Goal: Information Seeking & Learning: Learn about a topic

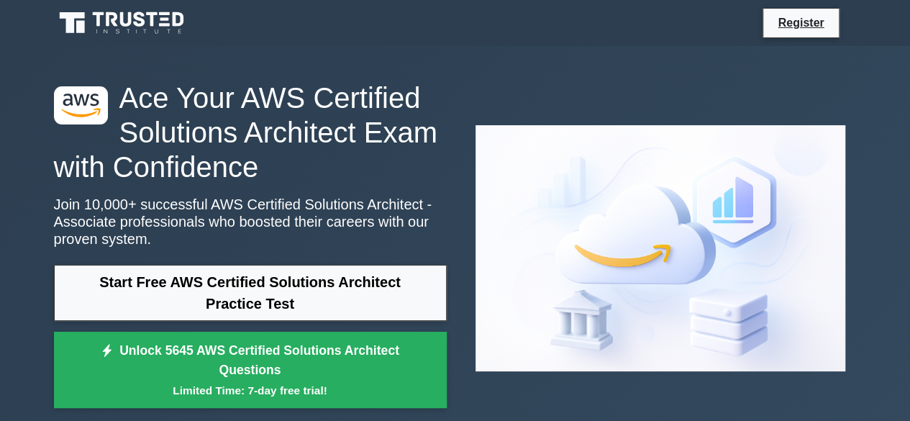
scroll to position [144, 0]
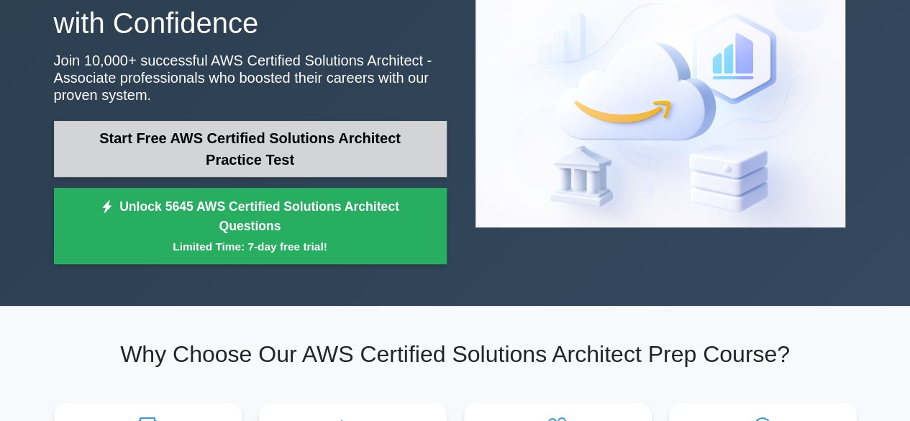
click at [196, 157] on link "Start Free AWS Certified Solutions Architect Practice Test" at bounding box center [250, 149] width 393 height 56
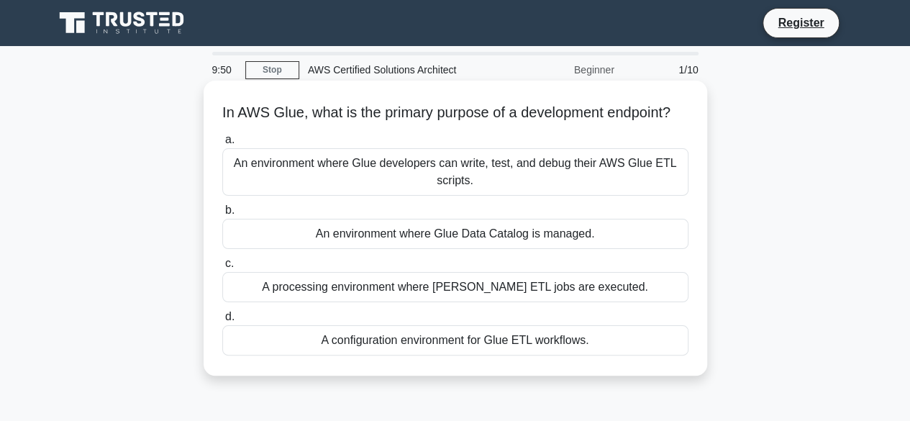
click at [315, 196] on div "An environment where Glue developers can write, test, and debug their AWS Glue …" at bounding box center [455, 171] width 466 height 47
click at [222, 145] on input "a. An environment where Glue developers can write, test, and debug their AWS Gl…" at bounding box center [222, 139] width 0 height 9
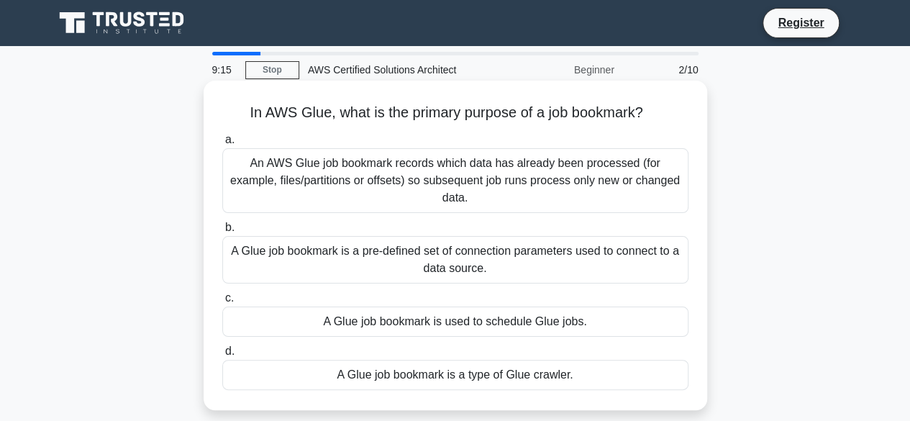
click at [329, 168] on div "An AWS Glue job bookmark records which data has already been processed (for exa…" at bounding box center [455, 180] width 466 height 65
click at [222, 145] on input "a. An AWS Glue job bookmark records which data has already been processed (for …" at bounding box center [222, 139] width 0 height 9
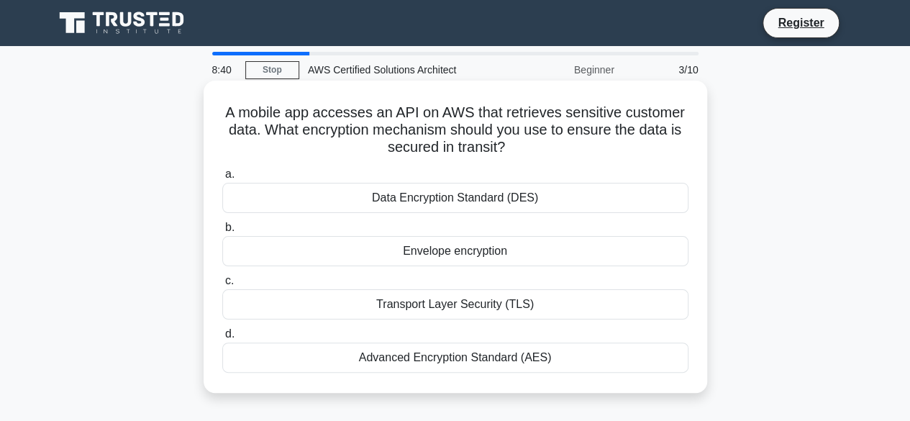
click at [444, 305] on div "Transport Layer Security (TLS)" at bounding box center [455, 304] width 466 height 30
click at [222, 285] on input "c. Transport Layer Security (TLS)" at bounding box center [222, 280] width 0 height 9
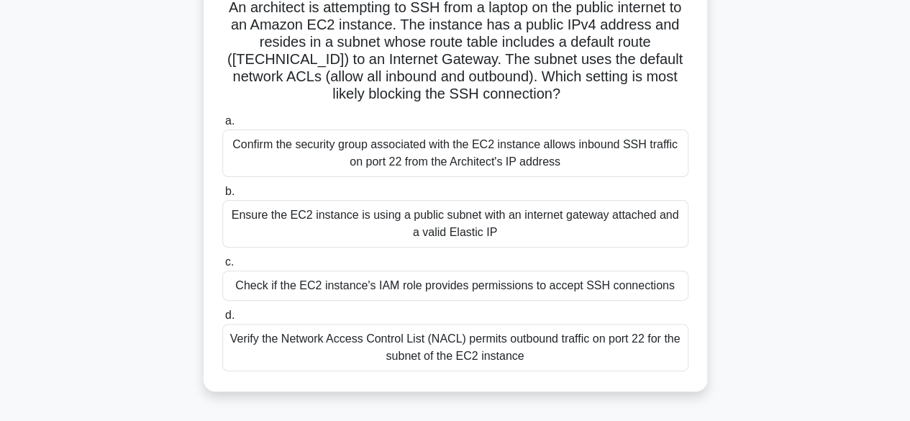
scroll to position [144, 0]
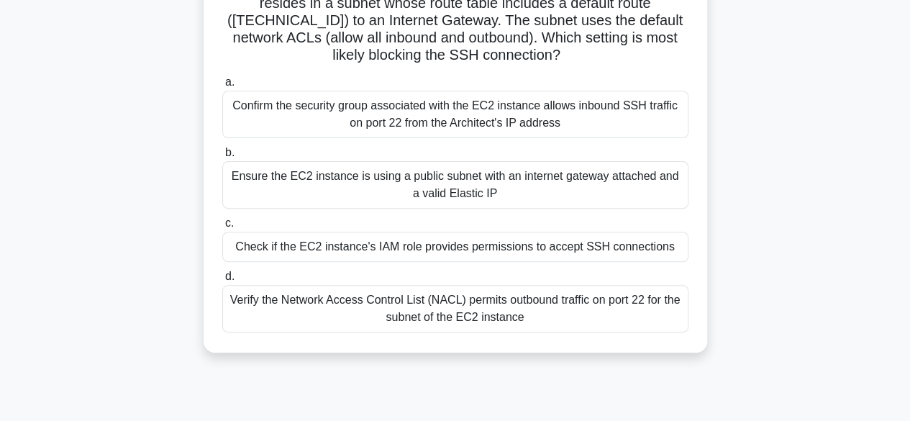
click at [380, 126] on div "Confirm the security group associated with the EC2 instance allows inbound SSH …" at bounding box center [455, 114] width 466 height 47
click at [222, 87] on input "a. Confirm the security group associated with the EC2 instance allows inbound S…" at bounding box center [222, 82] width 0 height 9
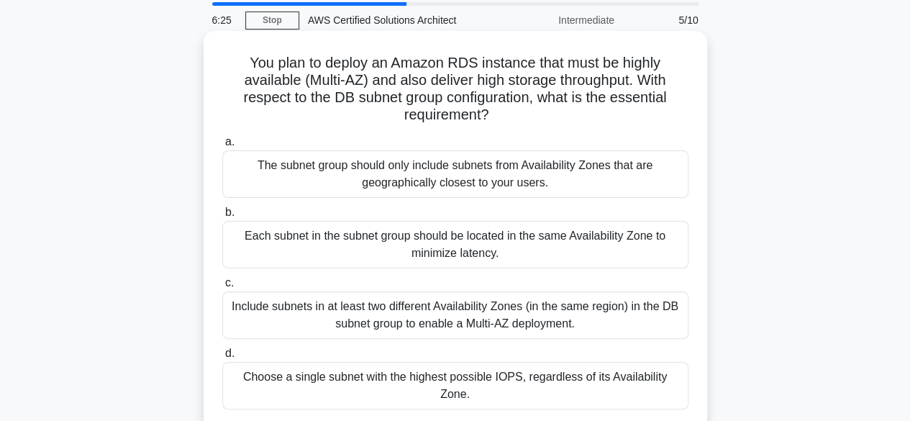
scroll to position [72, 0]
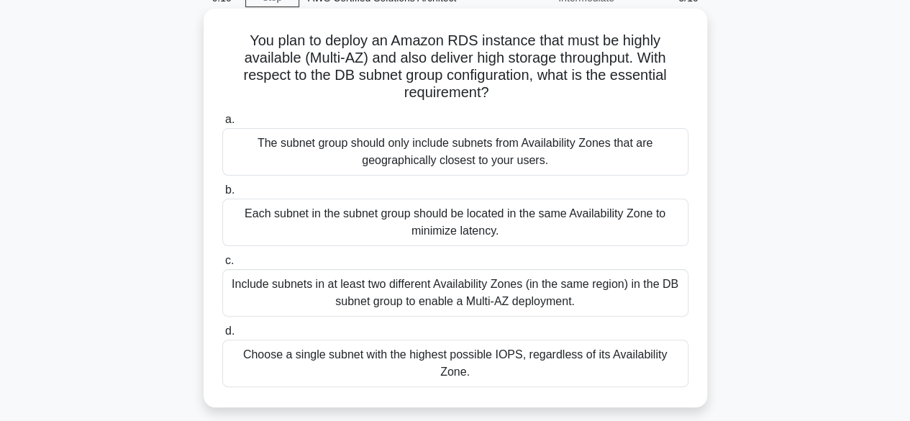
click at [406, 182] on label "b. Each subnet in the subnet group should be located in the same Availability Z…" at bounding box center [455, 213] width 466 height 65
click at [222, 186] on input "b. Each subnet in the subnet group should be located in the same Availability Z…" at bounding box center [222, 190] width 0 height 9
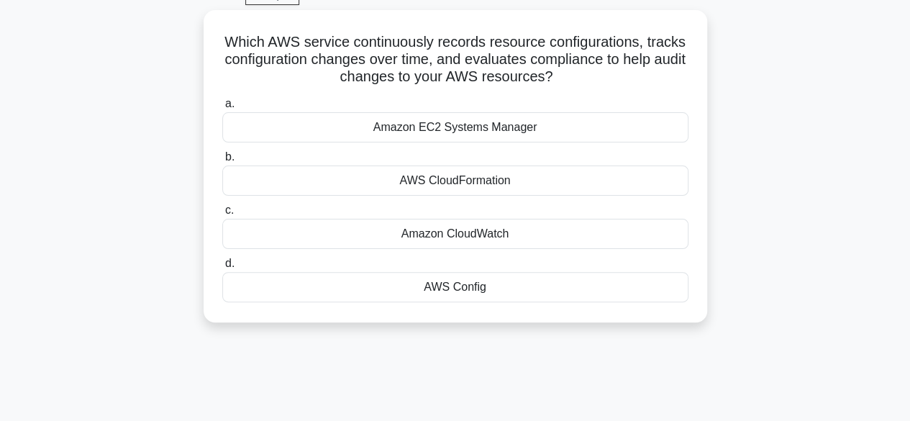
scroll to position [0, 0]
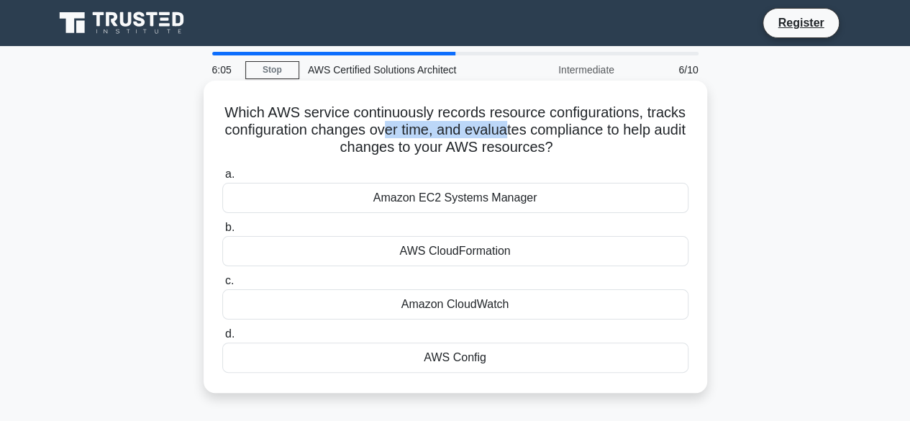
drag, startPoint x: 439, startPoint y: 135, endPoint x: 561, endPoint y: 139, distance: 122.3
click at [561, 139] on h5 "Which AWS service continuously records resource configurations, tracks configur…" at bounding box center [455, 130] width 469 height 53
click at [526, 146] on h5 "Which AWS service continuously records resource configurations, tracks configur…" at bounding box center [455, 130] width 469 height 53
click at [434, 355] on div "AWS Config" at bounding box center [455, 357] width 466 height 30
click at [222, 339] on input "d. AWS Config" at bounding box center [222, 333] width 0 height 9
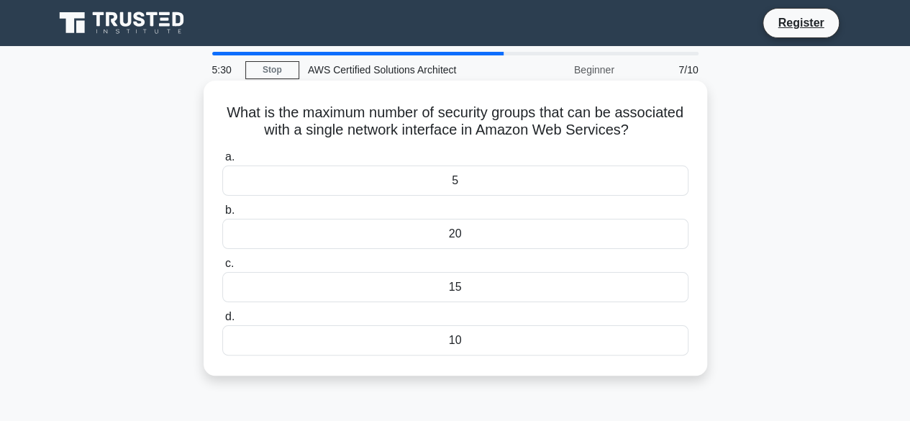
click at [488, 337] on div "10" at bounding box center [455, 340] width 466 height 30
click at [222, 321] on input "d. 10" at bounding box center [222, 316] width 0 height 9
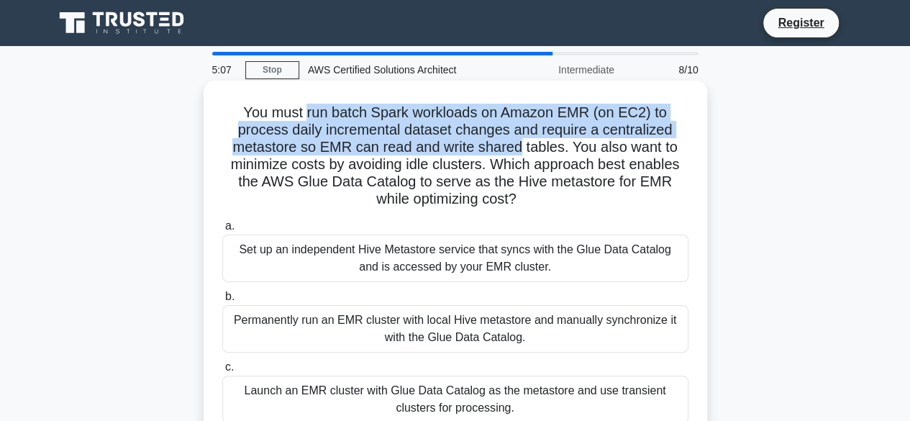
drag, startPoint x: 308, startPoint y: 111, endPoint x: 518, endPoint y: 149, distance: 213.3
click at [518, 149] on h5 "You must run batch Spark workloads on Amazon EMR (on EC2) to process daily incr…" at bounding box center [455, 156] width 469 height 105
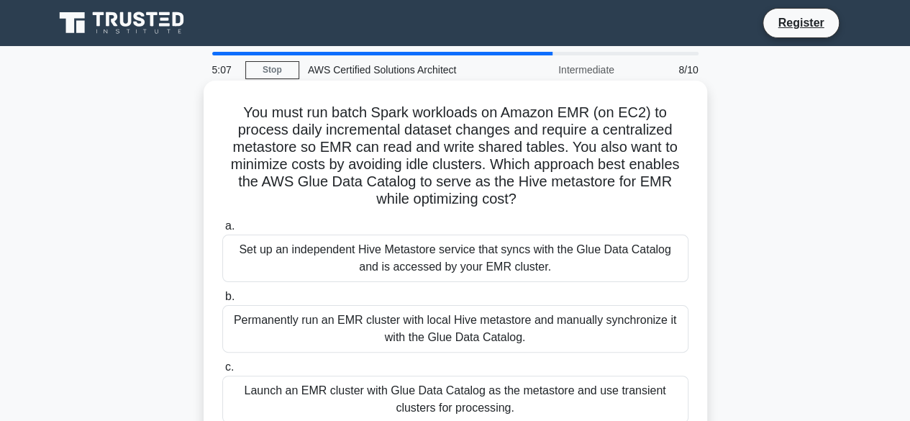
click at [540, 145] on h5 "You must run batch Spark workloads on Amazon EMR (on EC2) to process daily incr…" at bounding box center [455, 156] width 469 height 105
click at [542, 146] on h5 "You must run batch Spark workloads on Amazon EMR (on EC2) to process daily incr…" at bounding box center [455, 156] width 469 height 105
click at [491, 157] on h5 "You must run batch Spark workloads on Amazon EMR (on EC2) to process daily incr…" at bounding box center [455, 156] width 469 height 105
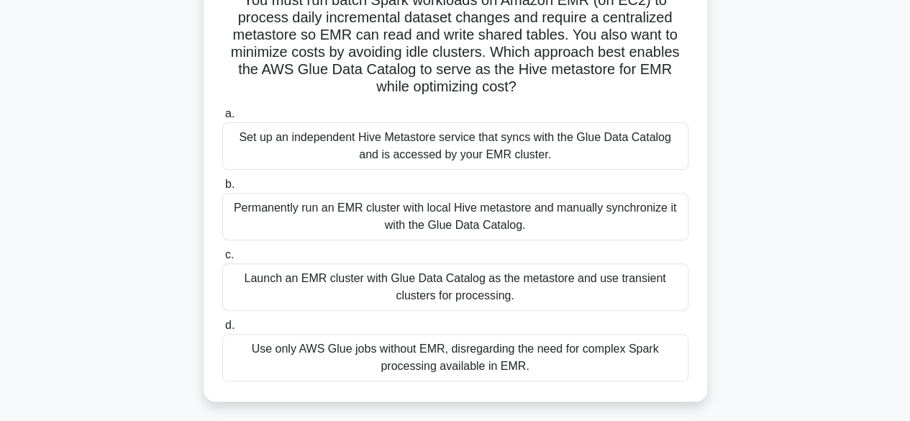
scroll to position [144, 0]
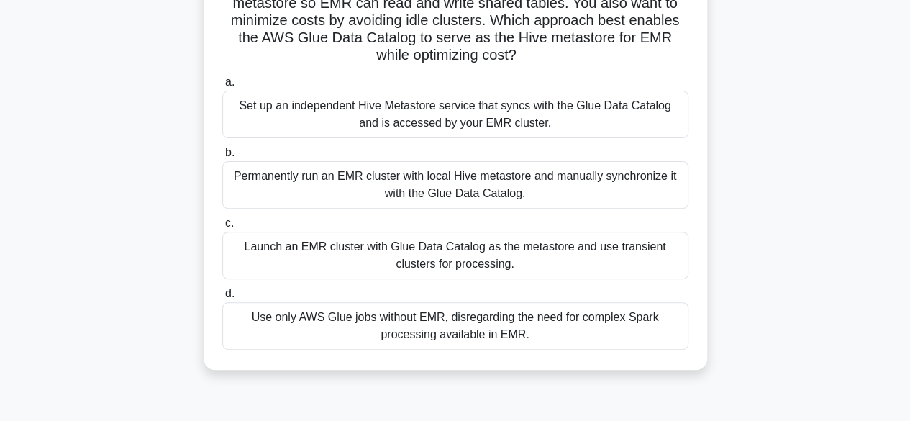
click at [345, 174] on div "Permanently run an EMR cluster with local Hive metastore and manually synchroni…" at bounding box center [455, 184] width 466 height 47
click at [222, 157] on input "b. Permanently run an EMR cluster with local Hive metastore and manually synchr…" at bounding box center [222, 152] width 0 height 9
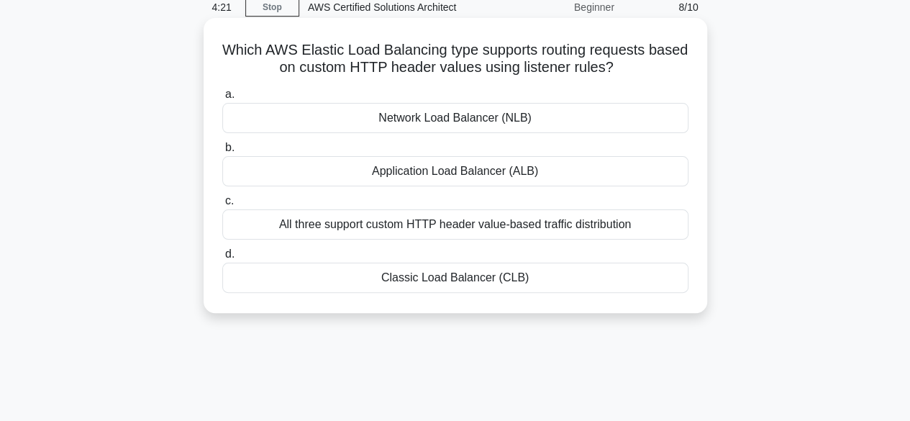
scroll to position [0, 0]
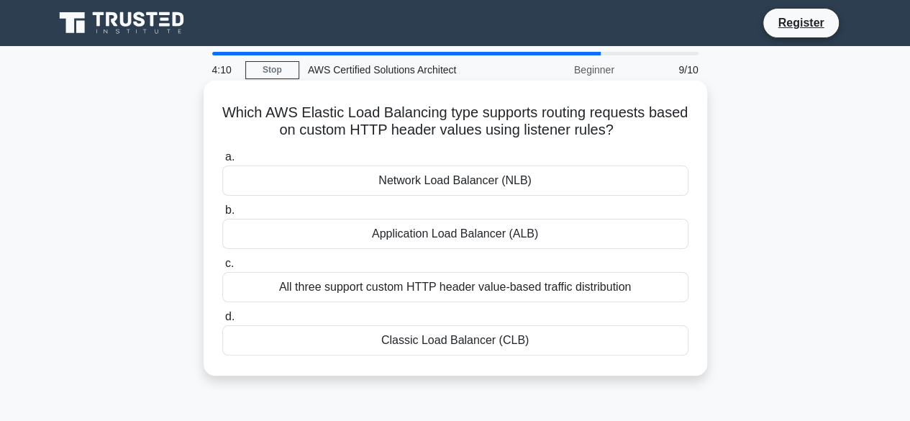
click at [483, 236] on div "Application Load Balancer (ALB)" at bounding box center [455, 234] width 466 height 30
click at [222, 215] on input "b. Application Load Balancer (ALB)" at bounding box center [222, 210] width 0 height 9
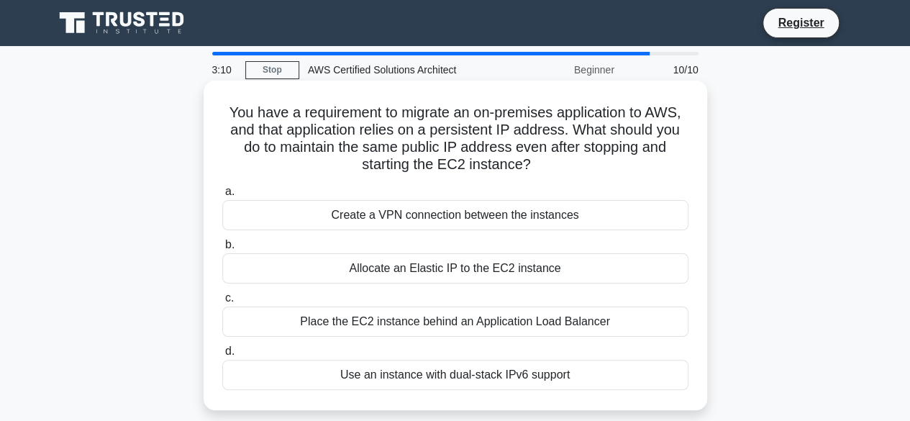
click at [412, 271] on div "Allocate an Elastic IP to the EC2 instance" at bounding box center [455, 268] width 466 height 30
click at [222, 250] on input "b. Allocate an Elastic IP to the EC2 instance" at bounding box center [222, 244] width 0 height 9
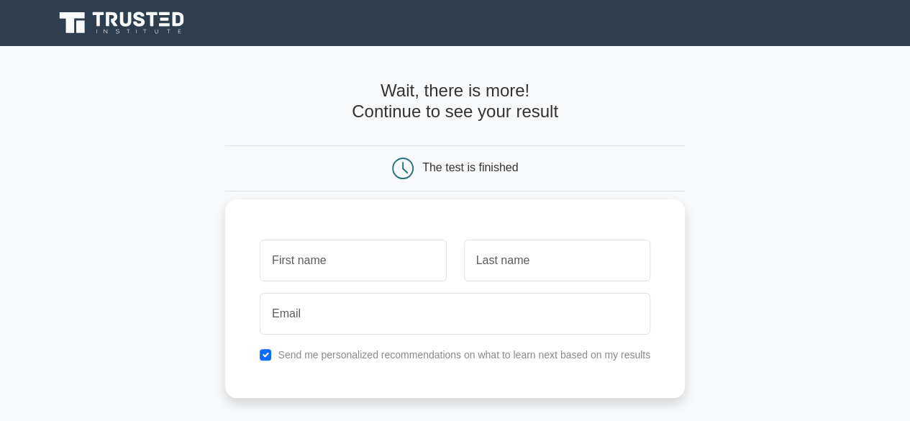
click at [326, 270] on input "text" at bounding box center [353, 260] width 186 height 42
type input "fddffdf"
click at [525, 267] on input "text" at bounding box center [557, 260] width 186 height 42
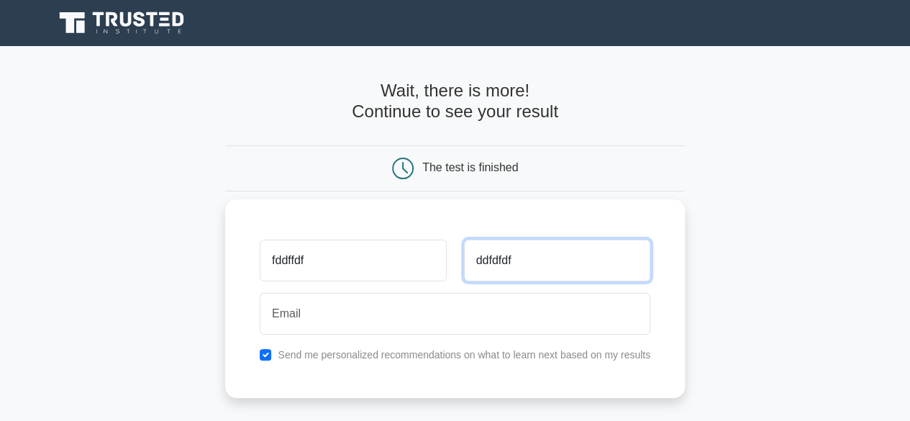
type input "ddfdfdf"
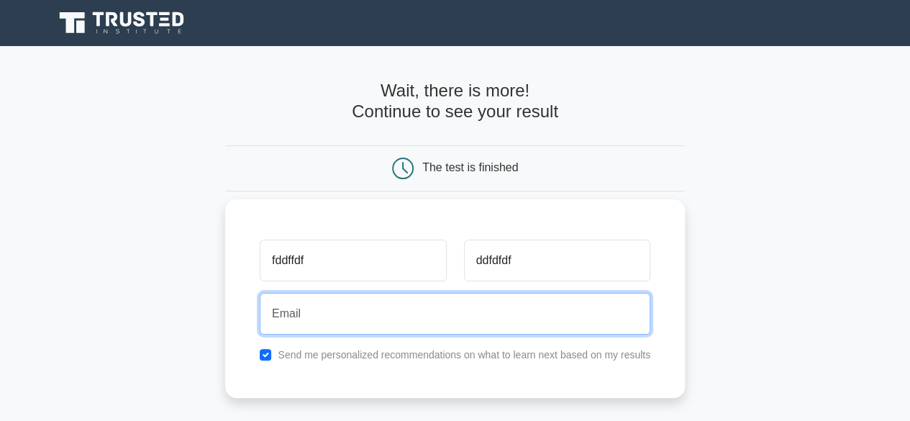
click at [509, 311] on input "email" at bounding box center [455, 314] width 390 height 42
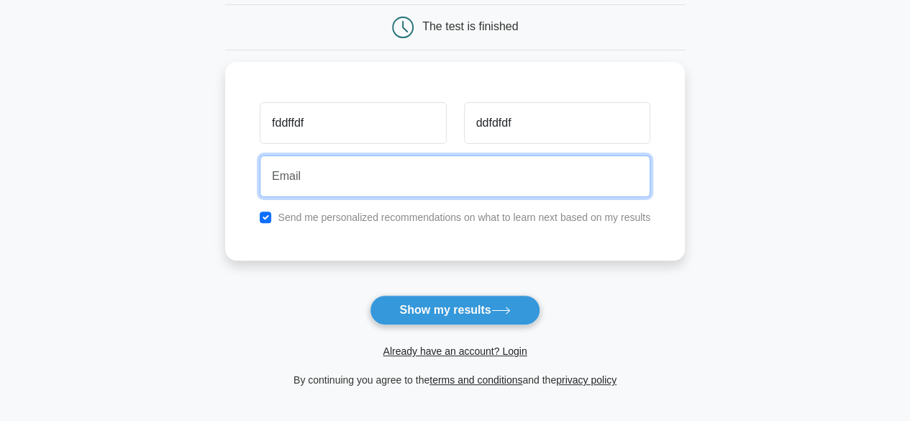
scroll to position [144, 0]
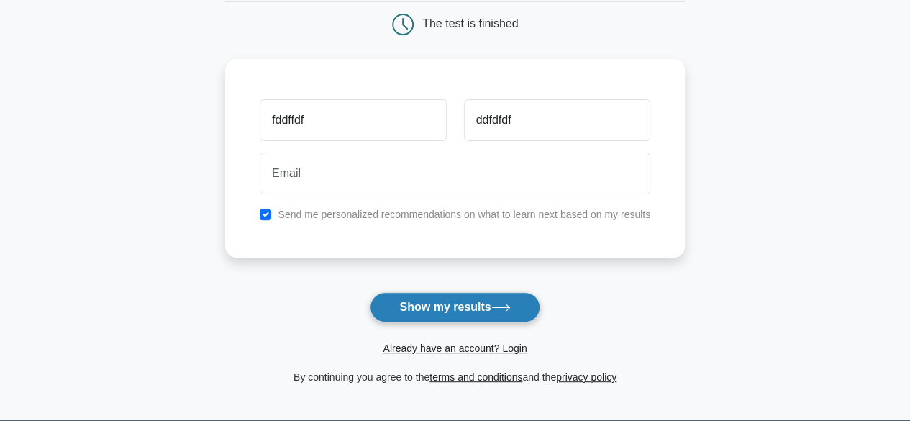
click at [424, 305] on button "Show my results" at bounding box center [455, 307] width 170 height 30
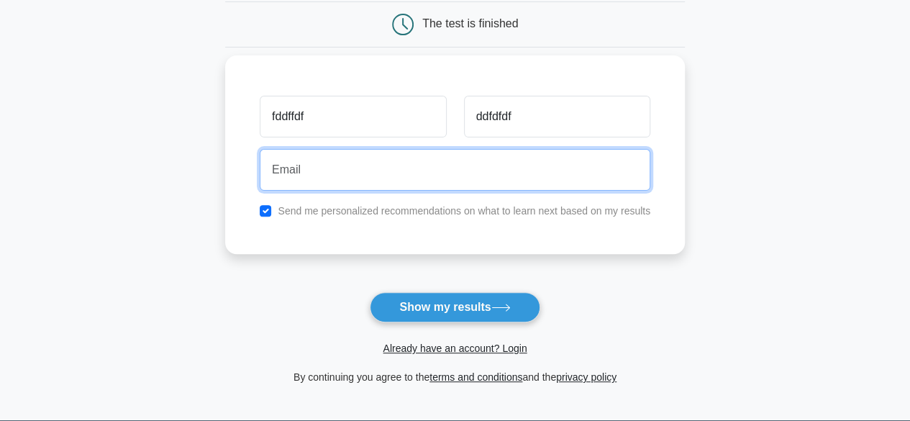
click at [416, 168] on input "email" at bounding box center [455, 170] width 390 height 42
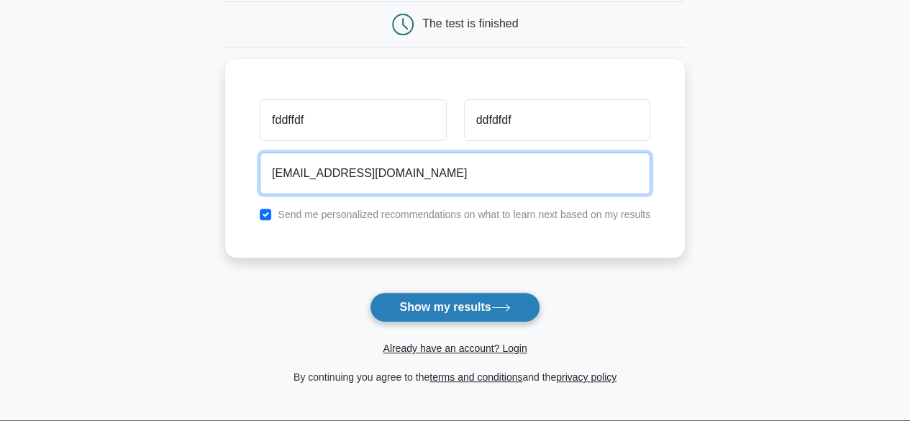
type input "sdsdsdsd@sss.com"
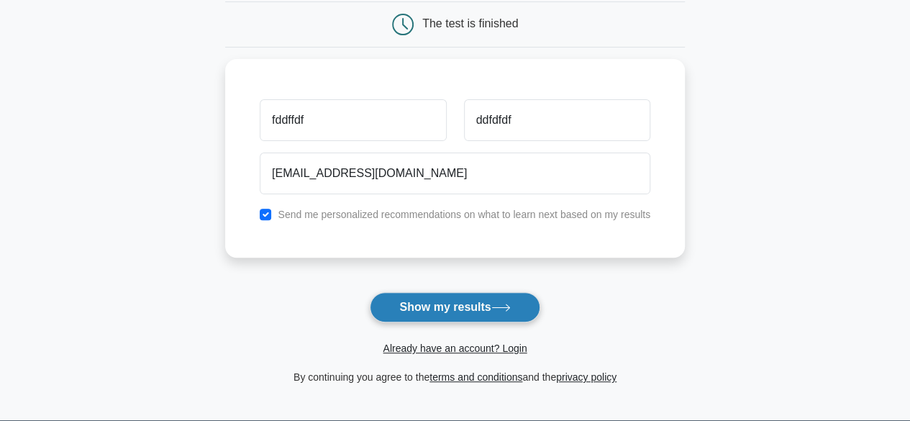
click at [444, 293] on button "Show my results" at bounding box center [455, 307] width 170 height 30
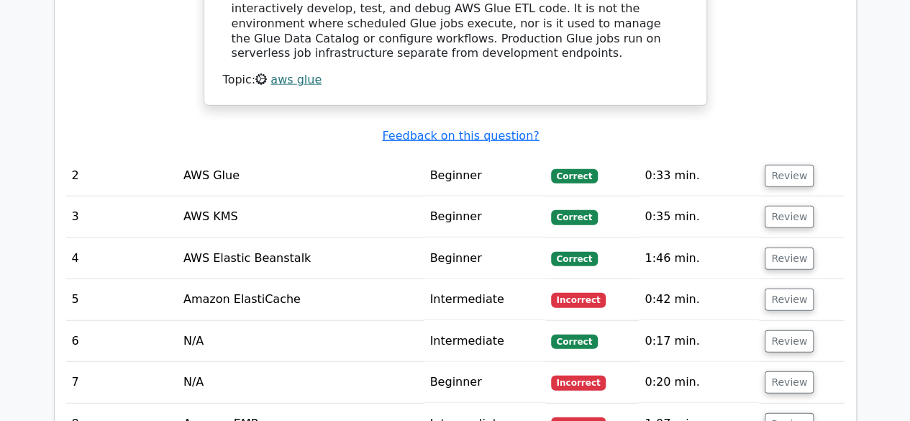
scroll to position [1582, 0]
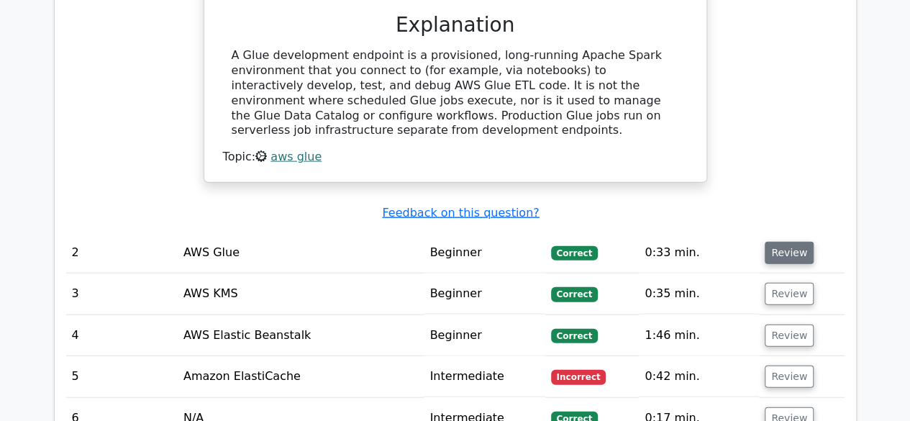
click at [781, 242] on button "Review" at bounding box center [788, 253] width 49 height 22
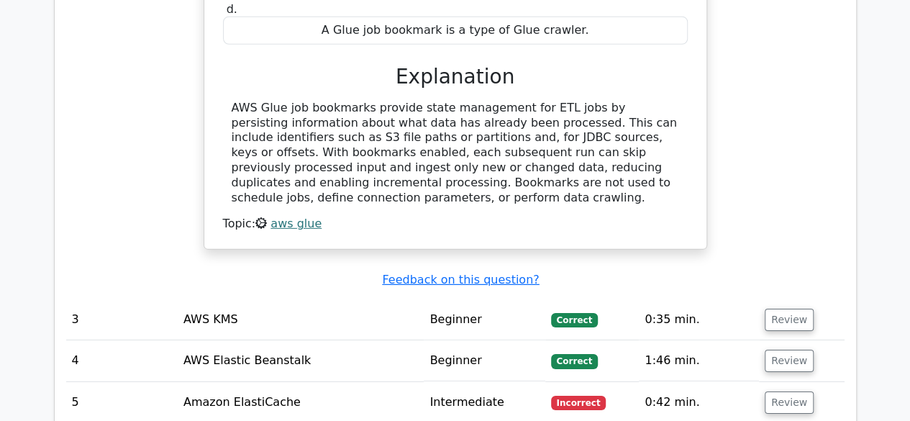
scroll to position [2157, 0]
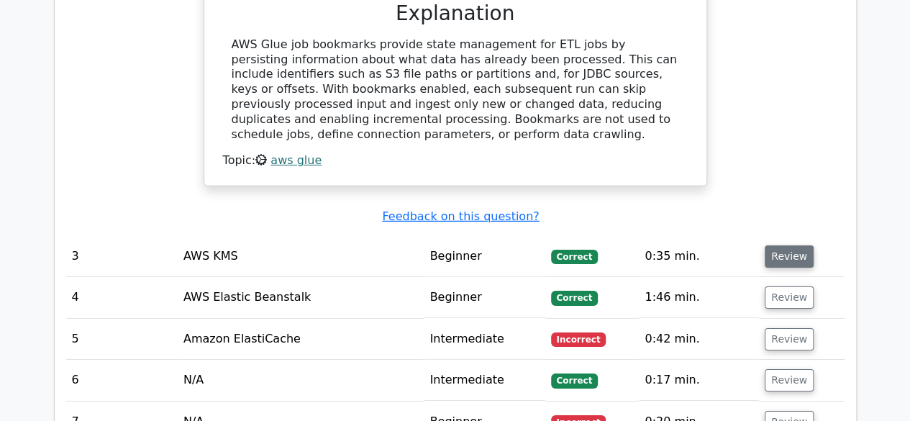
click at [777, 245] on button "Review" at bounding box center [788, 256] width 49 height 22
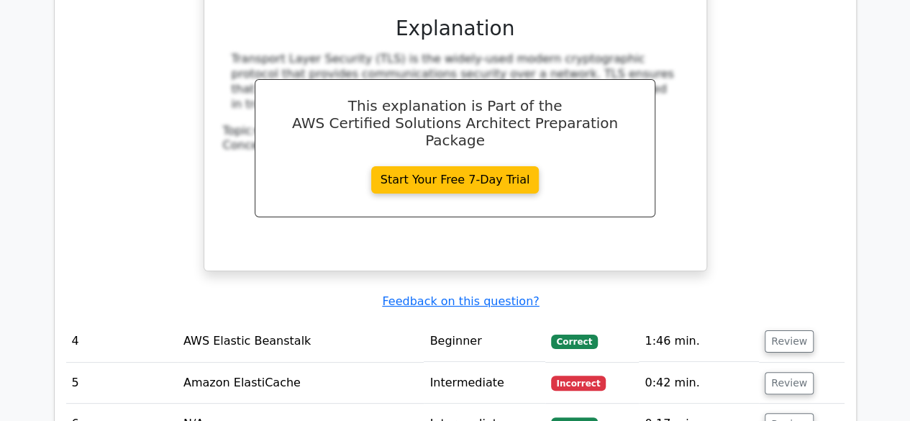
scroll to position [2733, 0]
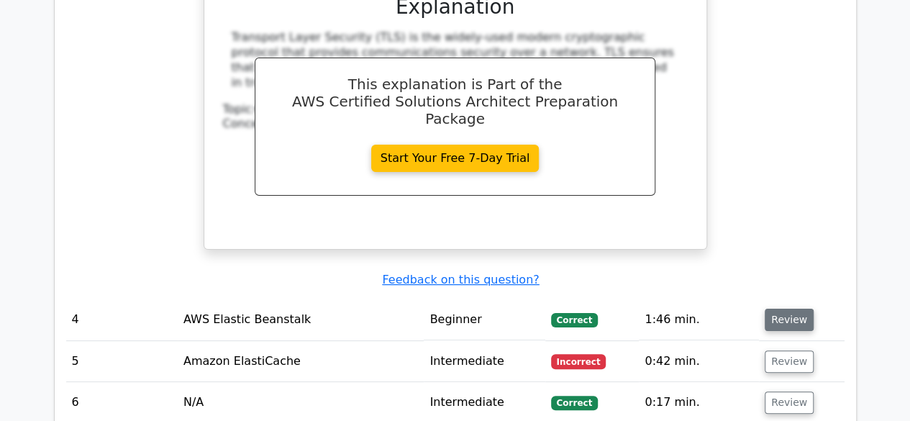
click at [786, 309] on button "Review" at bounding box center [788, 320] width 49 height 22
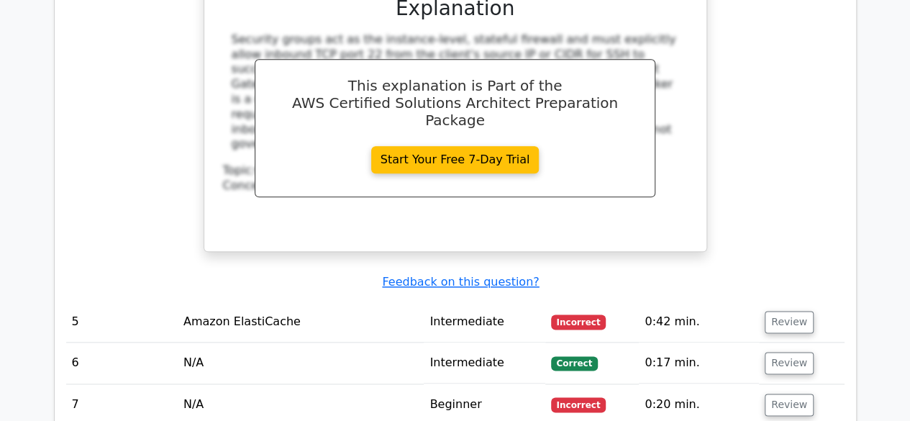
scroll to position [3596, 0]
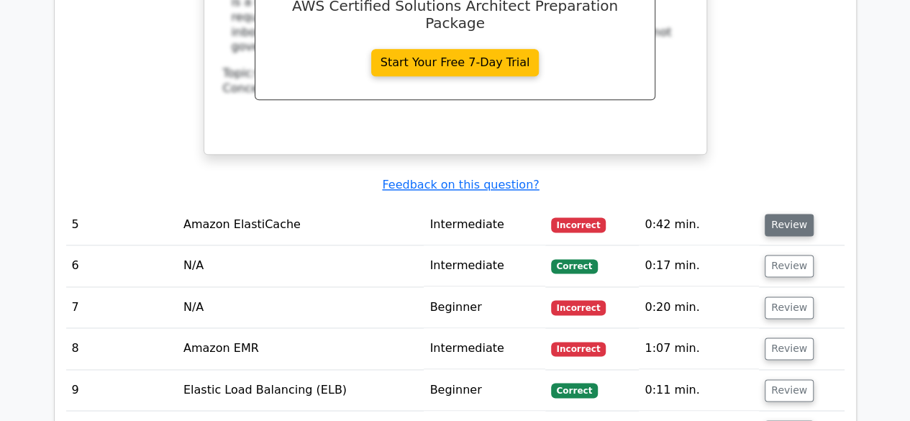
click at [785, 214] on button "Review" at bounding box center [788, 225] width 49 height 22
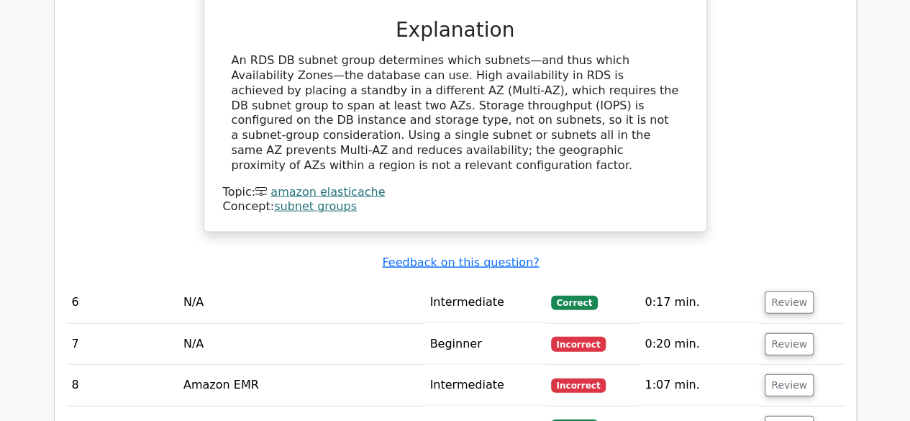
scroll to position [4171, 0]
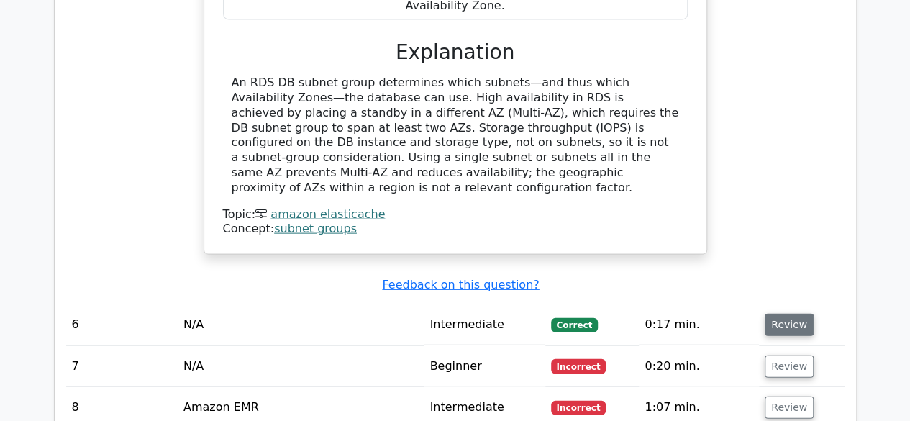
click at [774, 314] on button "Review" at bounding box center [788, 325] width 49 height 22
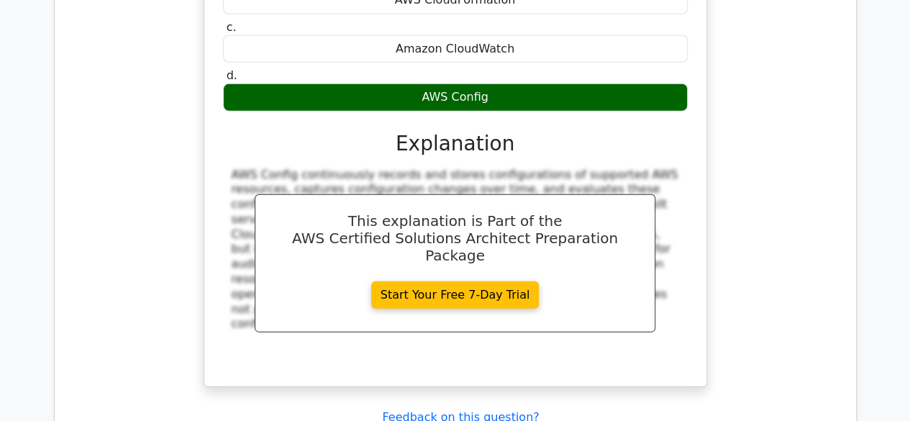
scroll to position [4746, 0]
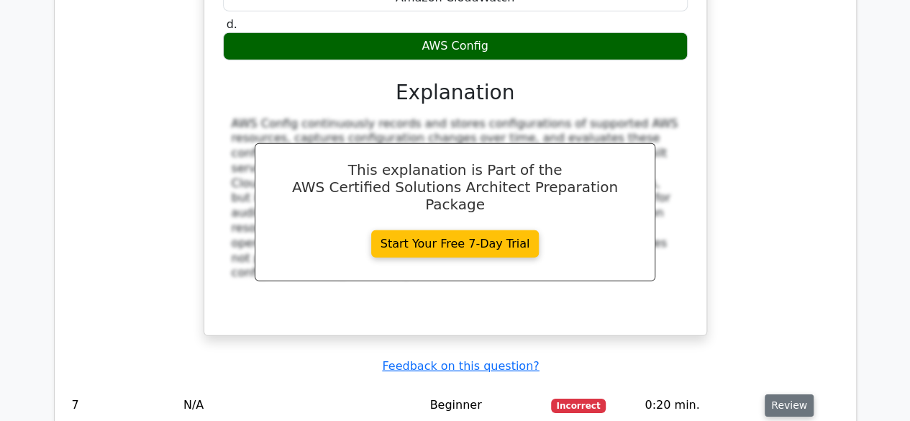
click at [782, 394] on button "Review" at bounding box center [788, 405] width 49 height 22
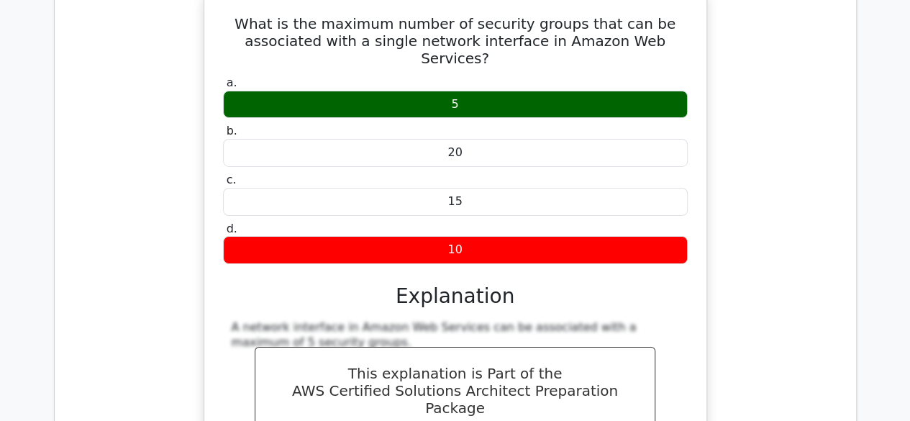
scroll to position [5393, 0]
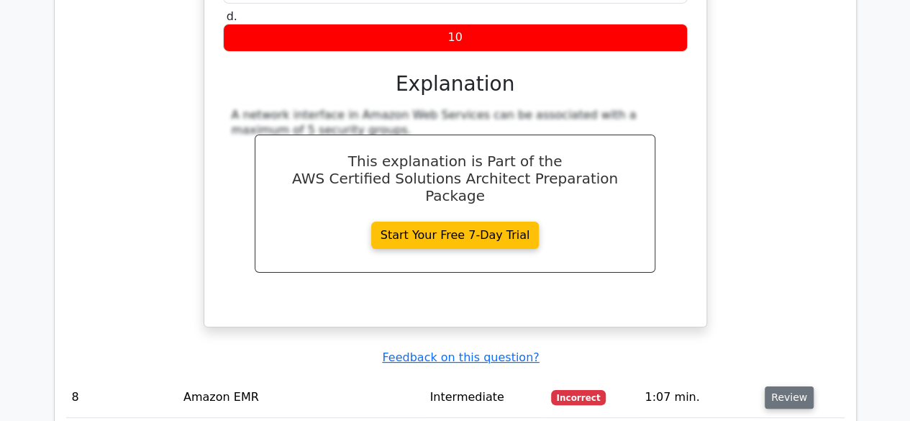
click at [773, 386] on button "Review" at bounding box center [788, 397] width 49 height 22
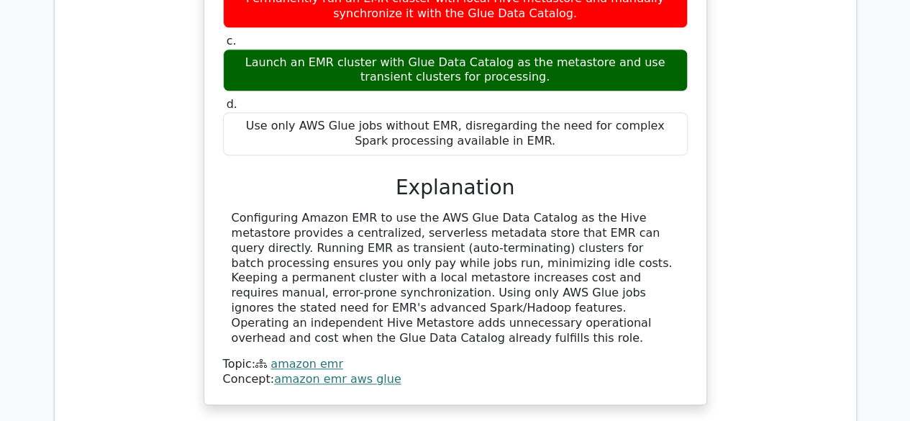
scroll to position [5897, 0]
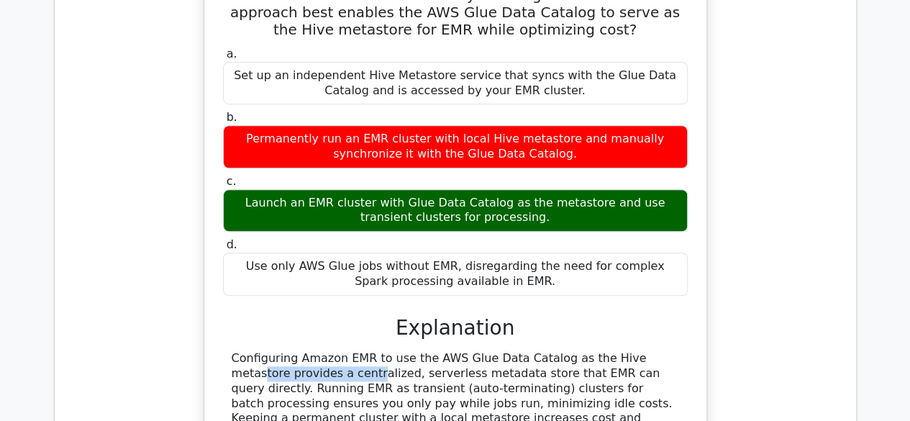
drag, startPoint x: 542, startPoint y: 134, endPoint x: 649, endPoint y: 133, distance: 107.2
click at [649, 351] on div "Configuring Amazon EMR to use the AWS Glue Data Catalog as the Hive metastore p…" at bounding box center [455, 418] width 447 height 134
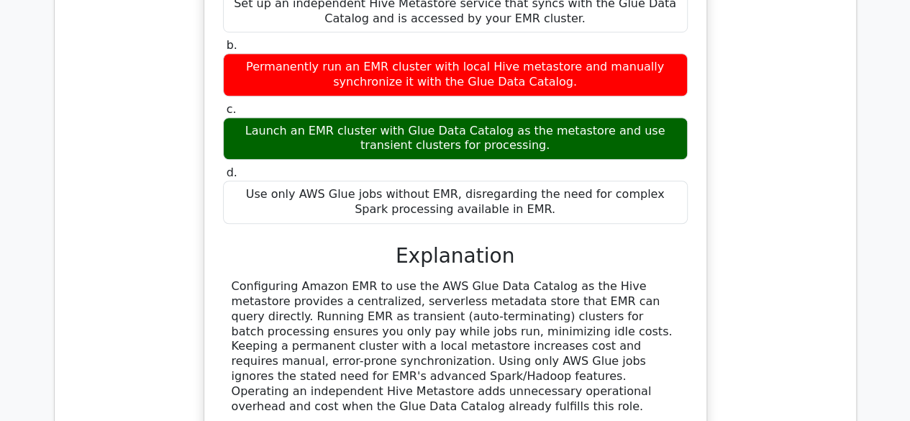
drag, startPoint x: 283, startPoint y: 153, endPoint x: 580, endPoint y: 175, distance: 297.8
click at [580, 279] on div "Configuring Amazon EMR to use the AWS Glue Data Catalog as the Hive metastore p…" at bounding box center [455, 346] width 447 height 134
click at [597, 279] on div "Configuring Amazon EMR to use the AWS Glue Data Catalog as the Hive metastore p…" at bounding box center [455, 346] width 447 height 134
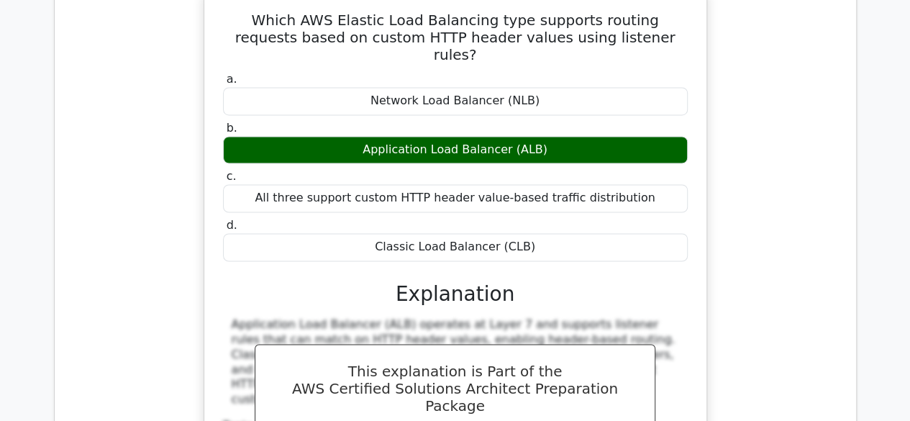
scroll to position [6760, 0]
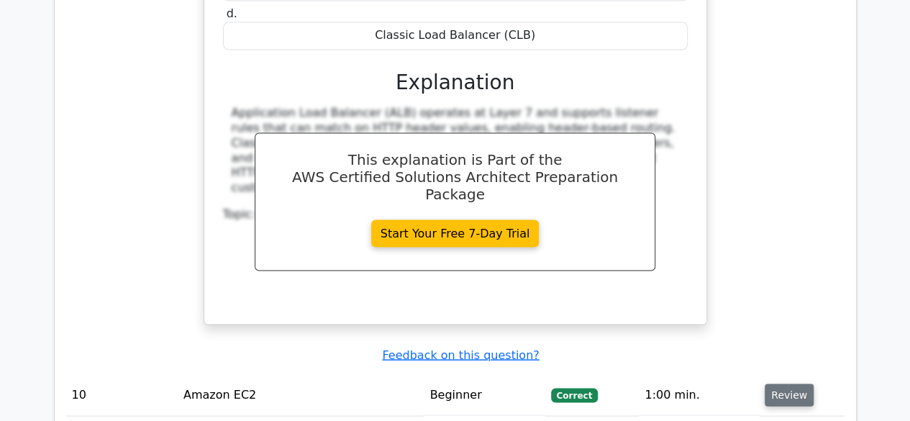
click at [784, 383] on button "Review" at bounding box center [788, 394] width 49 height 22
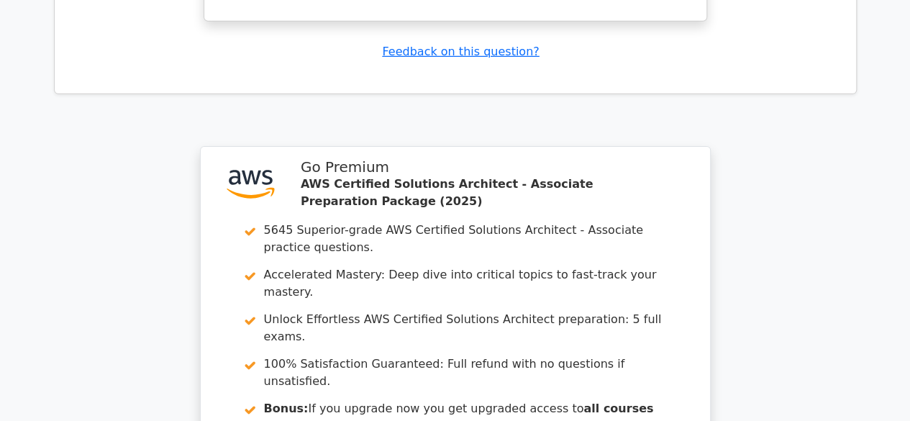
scroll to position [7812, 0]
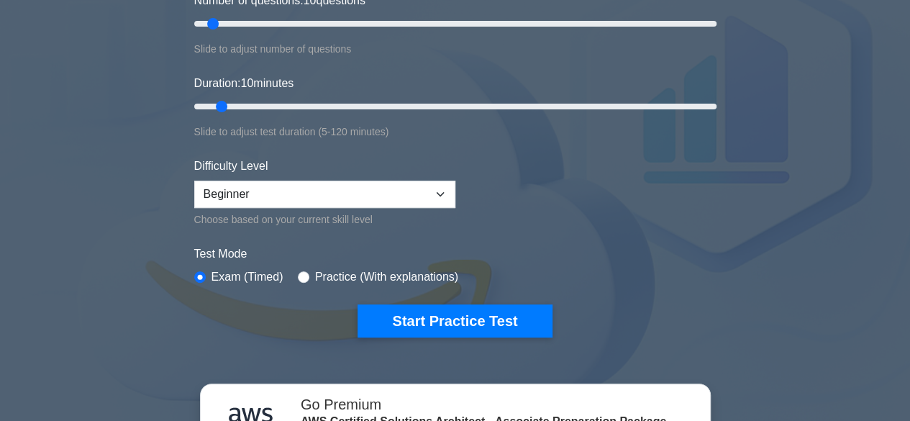
scroll to position [288, 0]
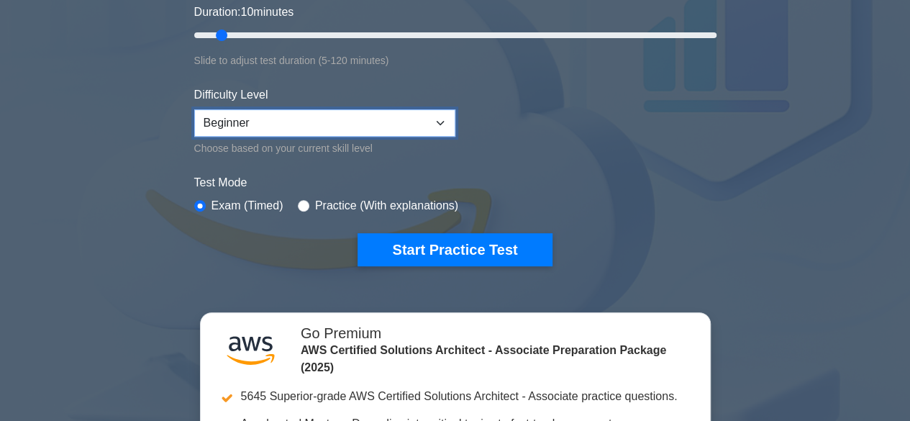
click at [408, 113] on select "Beginner Intermediate Expert" at bounding box center [324, 122] width 261 height 27
click at [137, 178] on div ".st0{fill:#252F3E;} .st1{fill-rule:evenodd;clip-rule:evenodd;fill:#FF9900;} AWS…" at bounding box center [455, 208] width 910 height 876
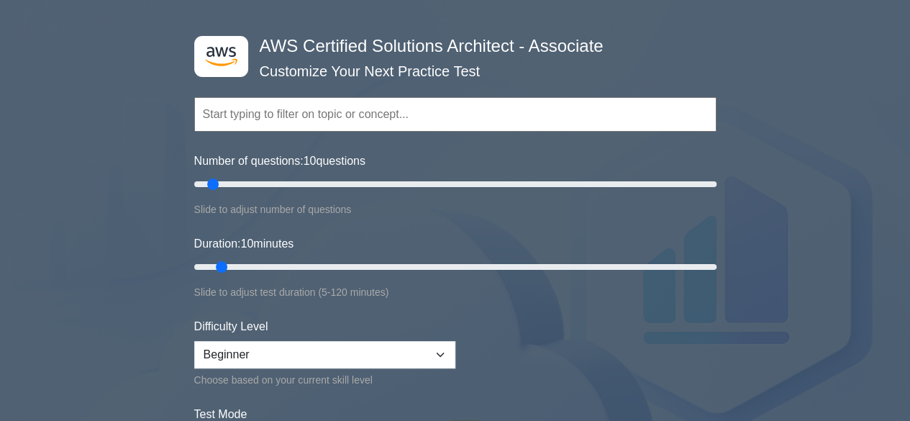
scroll to position [0, 0]
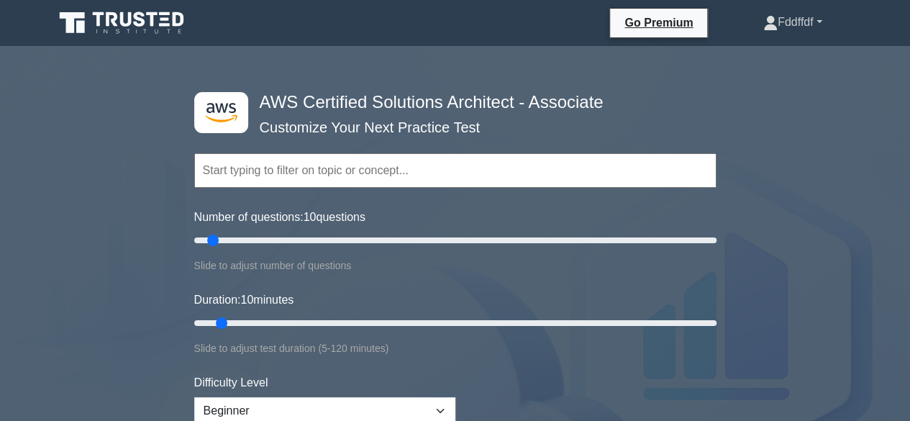
click at [821, 17] on link "Fddffdf" at bounding box center [792, 22] width 128 height 29
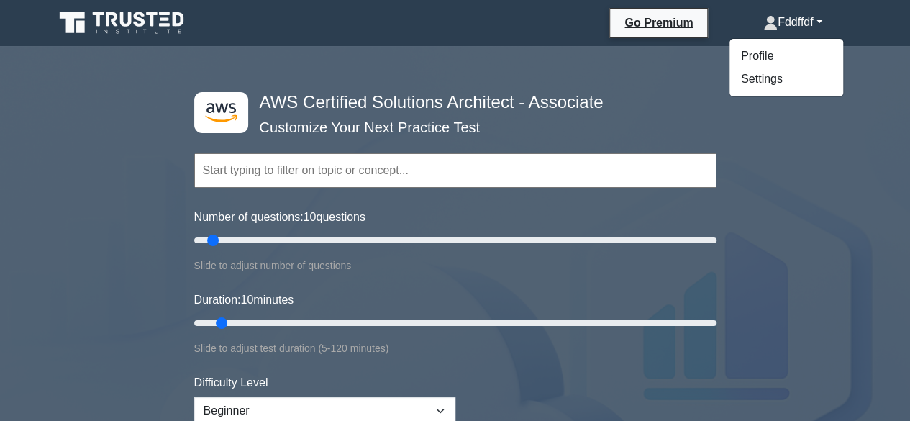
click at [329, 13] on div "Go Premium Fddffdf Profile Settings Profile Settings Go Premium Fddffdf Profile…" at bounding box center [530, 23] width 653 height 30
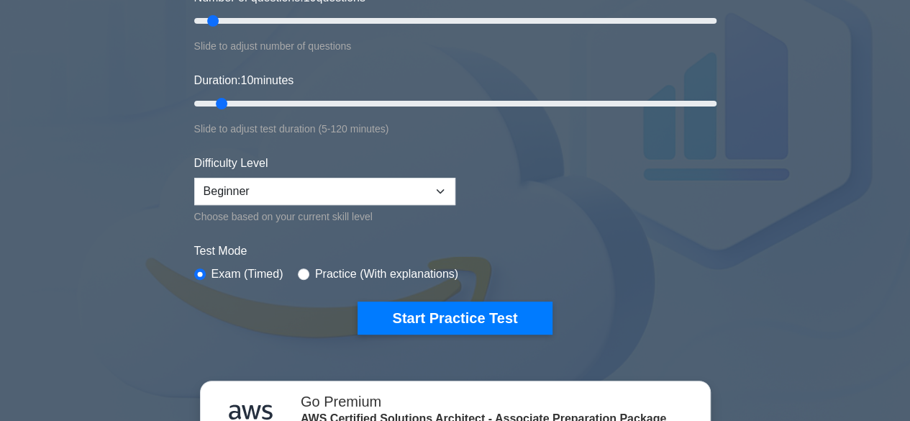
scroll to position [144, 0]
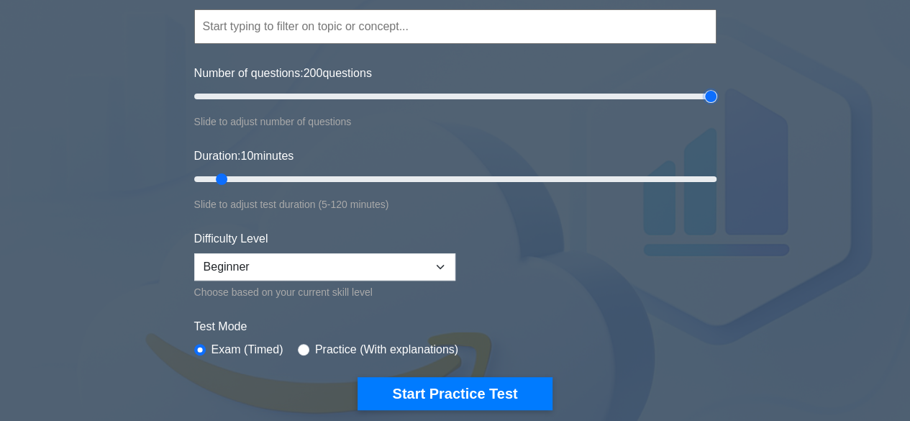
drag, startPoint x: 211, startPoint y: 93, endPoint x: 739, endPoint y: 104, distance: 528.0
type input "200"
click at [716, 104] on input "Number of questions: 200 questions" at bounding box center [455, 96] width 522 height 17
drag, startPoint x: 219, startPoint y: 176, endPoint x: 670, endPoint y: 174, distance: 450.9
type input "120"
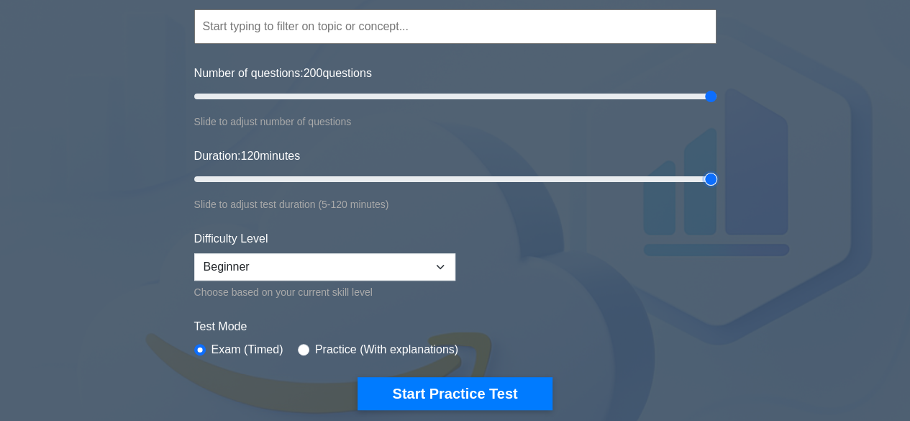
click at [716, 177] on input "Duration: 120 minutes" at bounding box center [455, 178] width 522 height 17
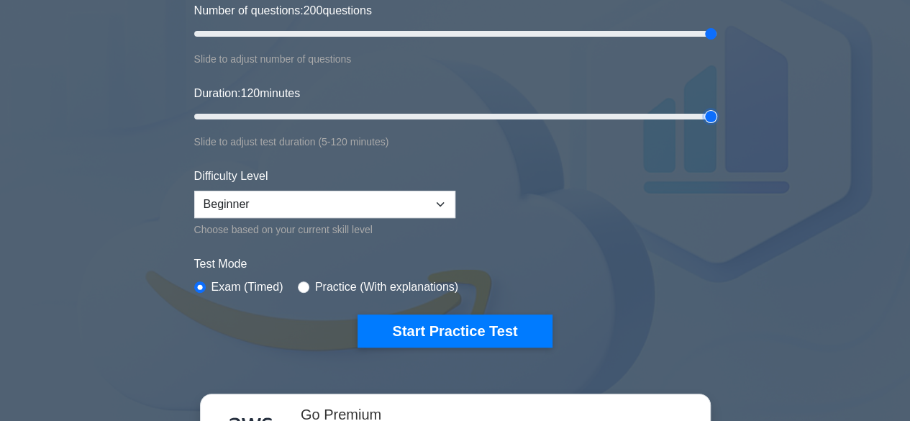
scroll to position [288, 0]
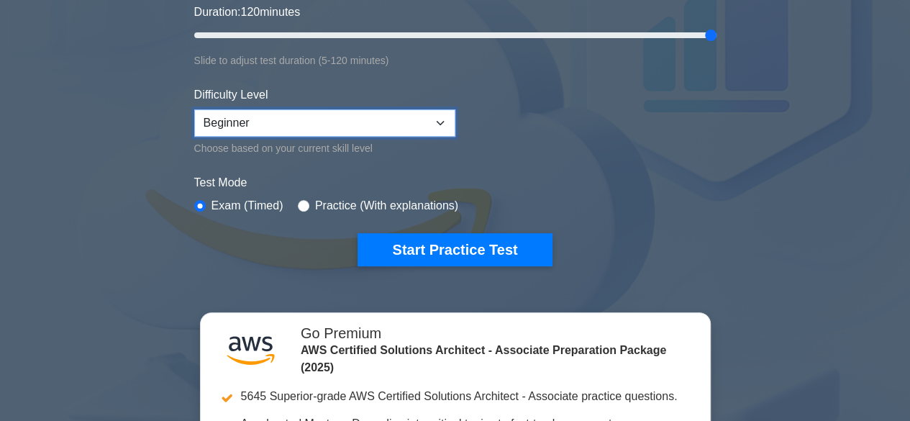
click at [387, 122] on select "Beginner Intermediate Expert" at bounding box center [324, 122] width 261 height 27
select select "intermediate"
click at [194, 109] on select "Beginner Intermediate Expert" at bounding box center [324, 122] width 261 height 27
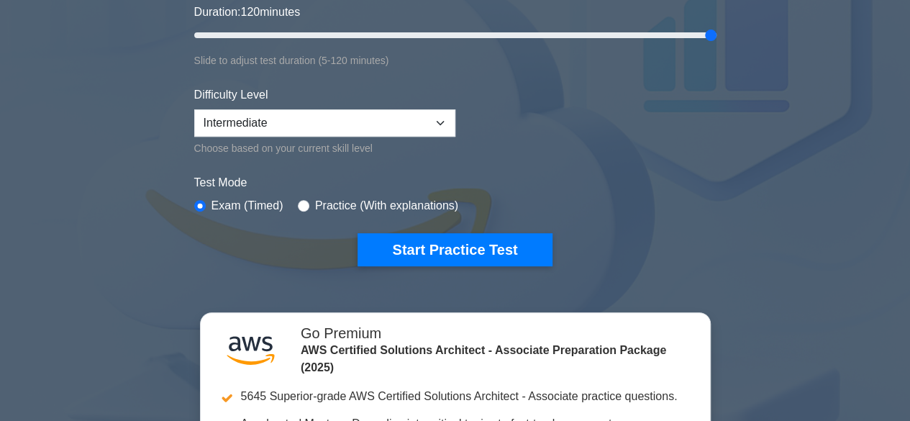
click at [153, 239] on div ".st0{fill:#252F3E;} .st1{fill-rule:evenodd;clip-rule:evenodd;fill:#FF9900;} AWS…" at bounding box center [455, 208] width 910 height 876
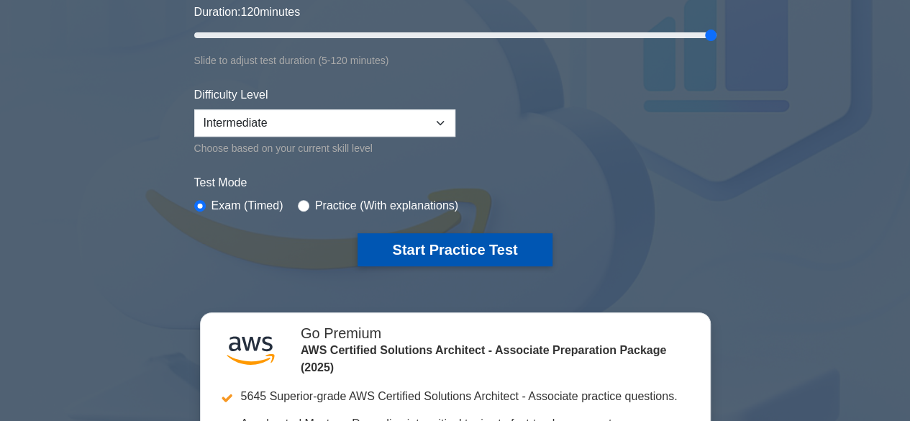
click at [377, 250] on button "Start Practice Test" at bounding box center [454, 249] width 194 height 33
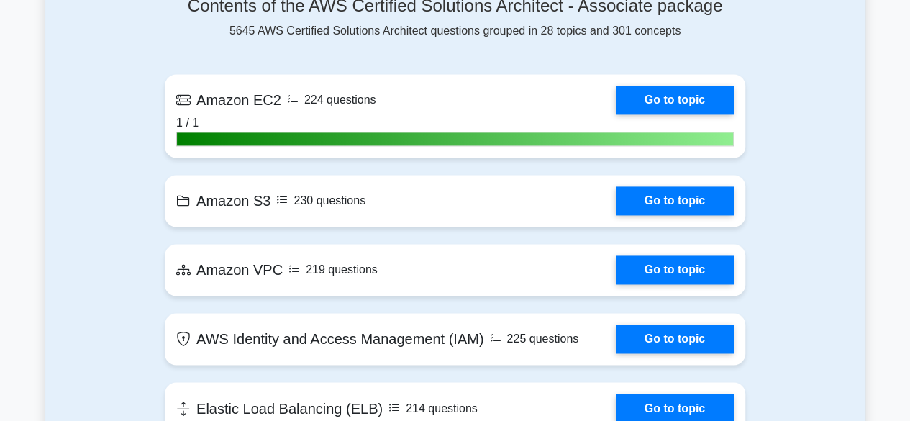
scroll to position [1007, 0]
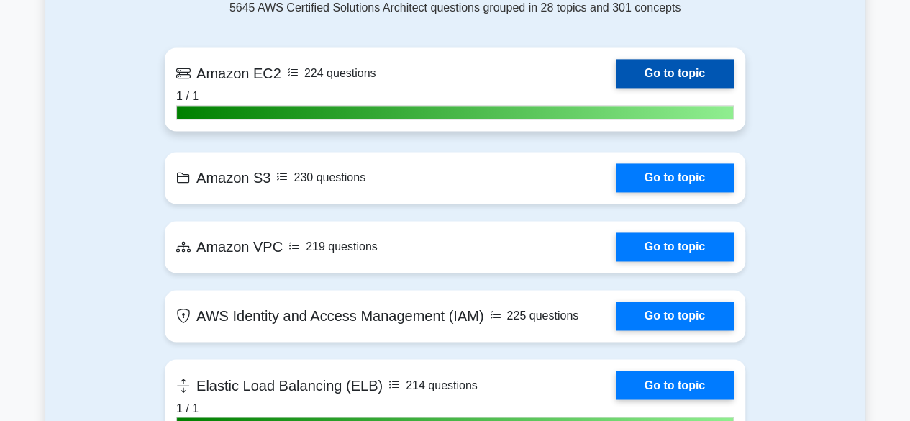
click at [657, 65] on link "Go to topic" at bounding box center [675, 73] width 118 height 29
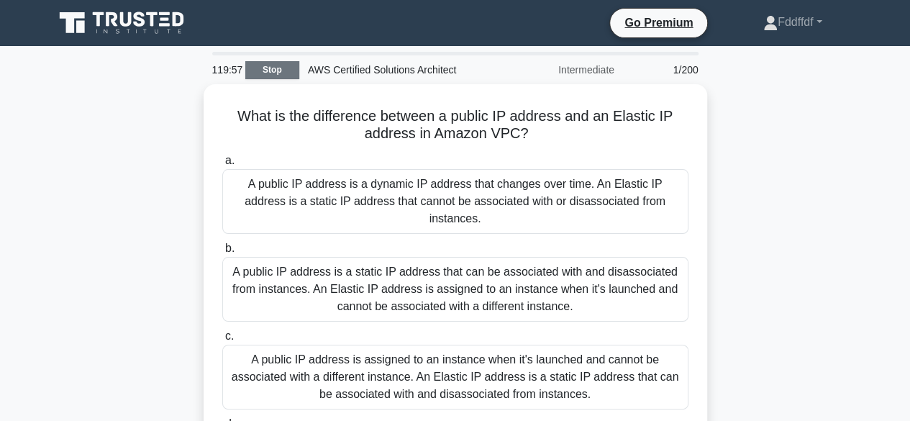
click at [280, 75] on link "Stop" at bounding box center [272, 70] width 54 height 18
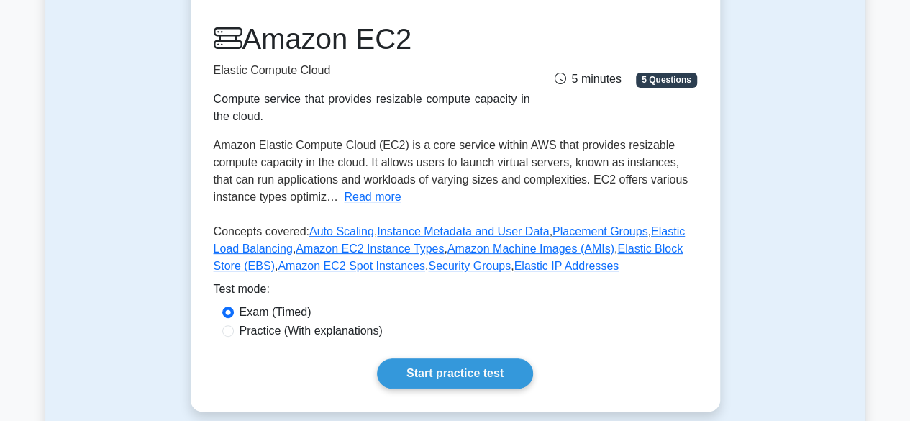
scroll to position [72, 0]
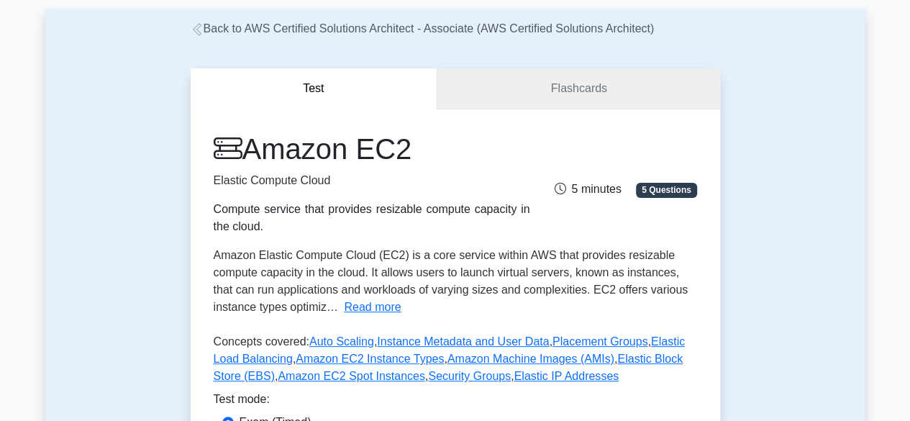
click at [577, 81] on link "Flashcards" at bounding box center [578, 88] width 282 height 41
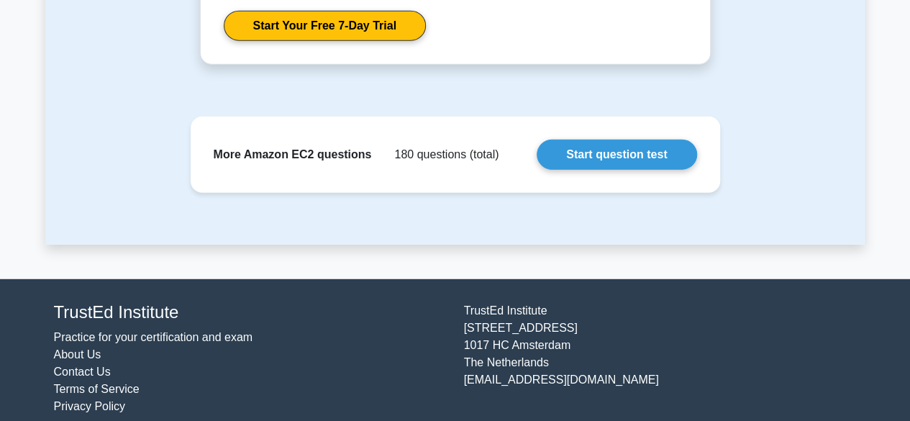
scroll to position [1913, 0]
